Goal: Navigation & Orientation: Find specific page/section

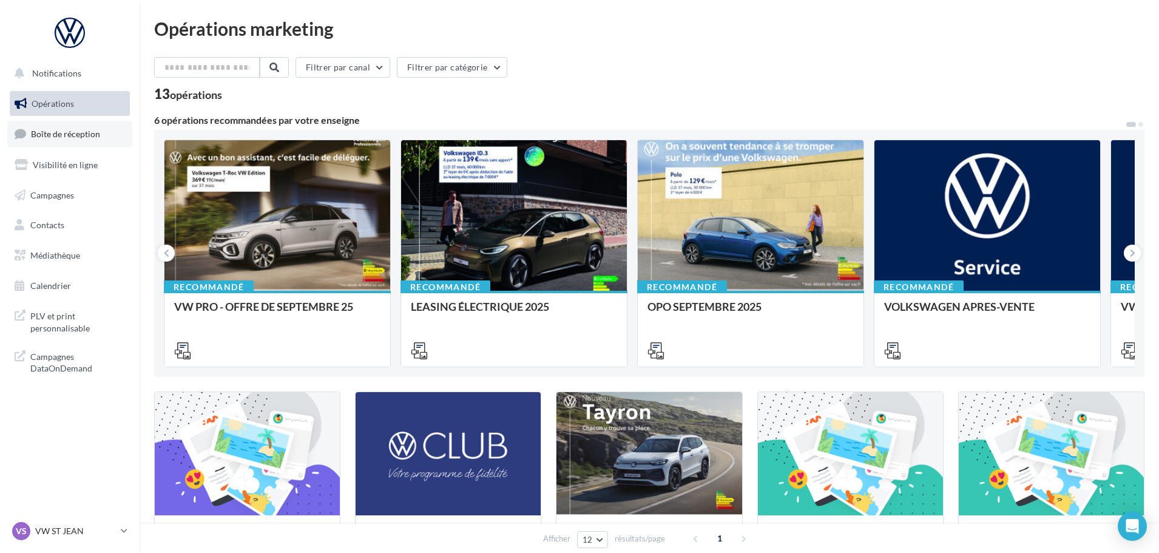
click at [104, 128] on link "Boîte de réception" at bounding box center [69, 134] width 125 height 26
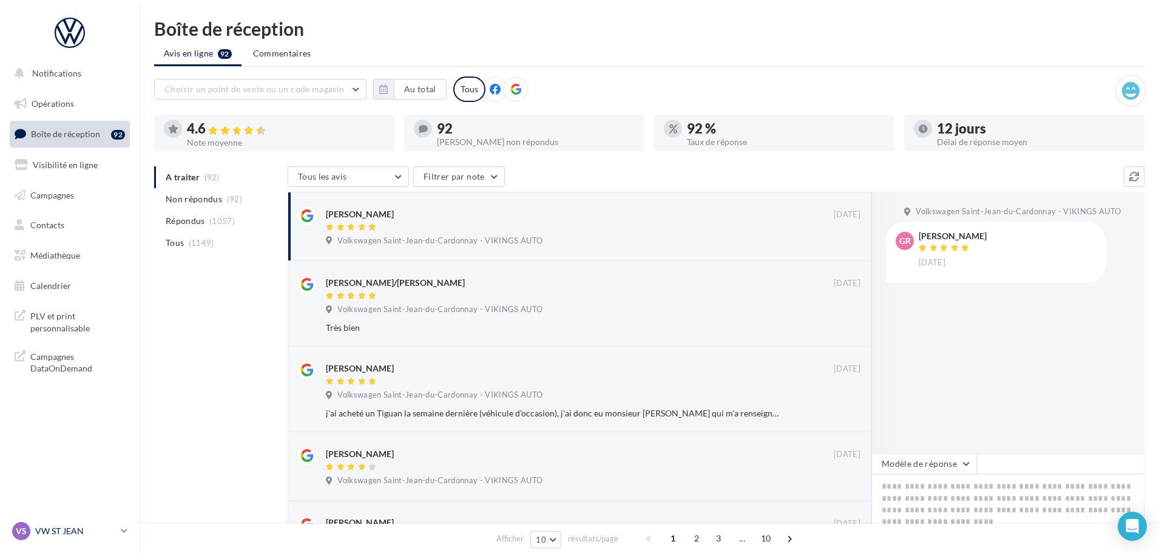
click at [53, 530] on p "VW ST JEAN" at bounding box center [75, 531] width 81 height 12
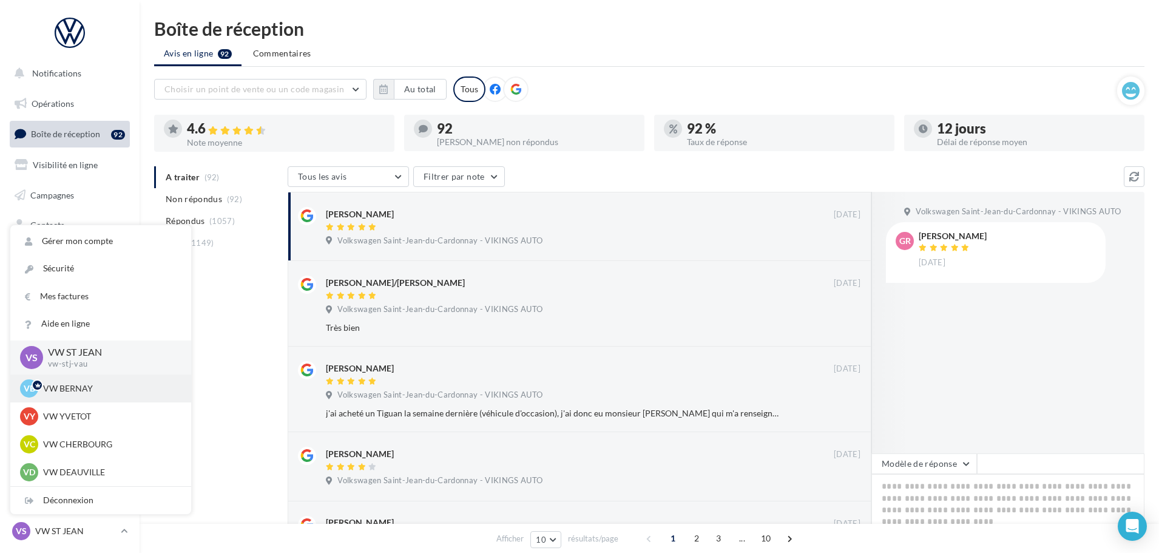
scroll to position [61, 0]
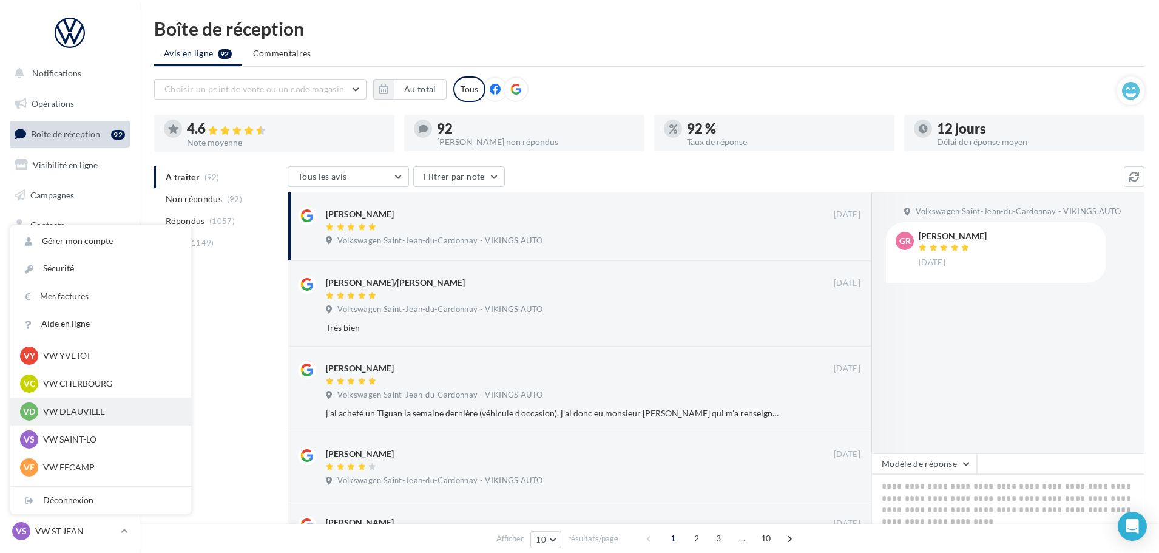
click at [75, 406] on p "VW DEAUVILLE" at bounding box center [110, 411] width 134 height 12
